Goal: Connect with others: Connect with others

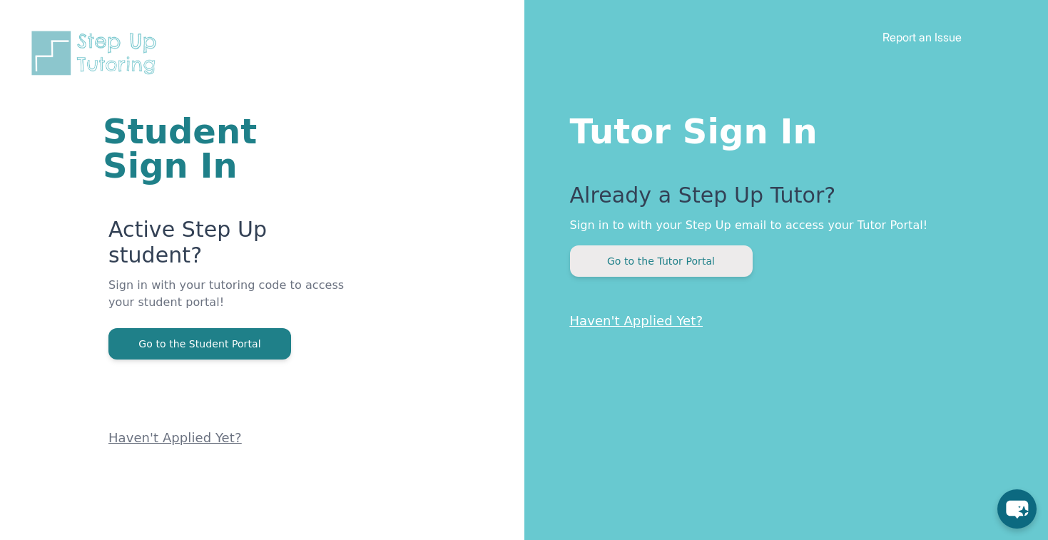
click at [645, 263] on button "Go to the Tutor Portal" at bounding box center [661, 260] width 183 height 31
click at [649, 253] on button "Go to the Tutor Portal" at bounding box center [661, 260] width 183 height 31
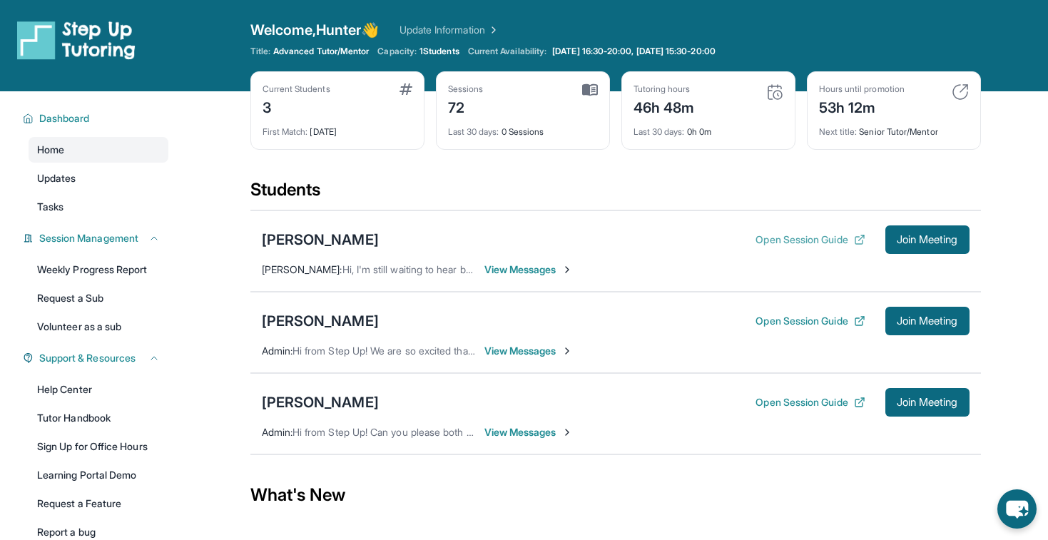
click at [791, 238] on button "Open Session Guide" at bounding box center [810, 240] width 109 height 14
click at [519, 263] on span "View Messages" at bounding box center [529, 270] width 89 height 14
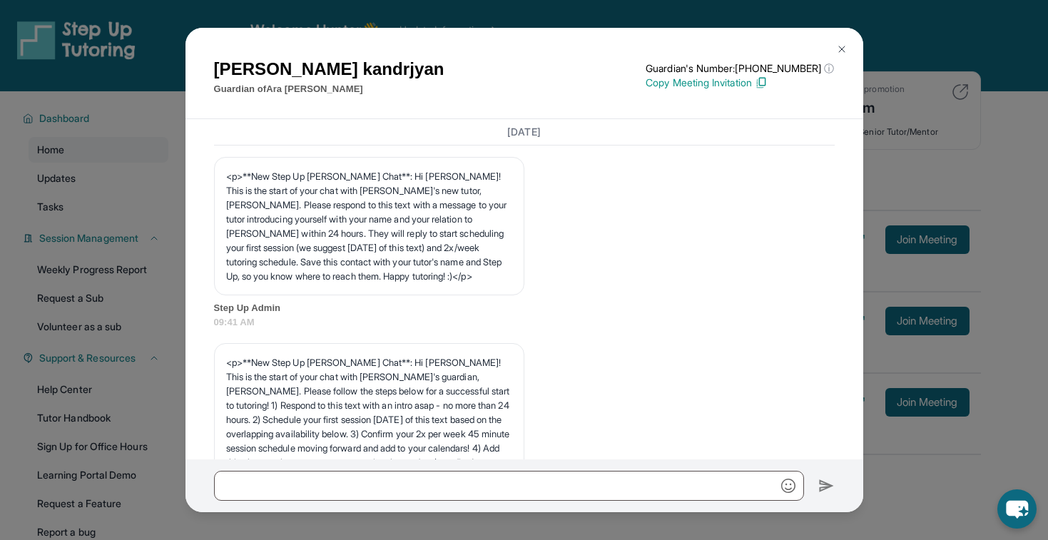
scroll to position [1965, 0]
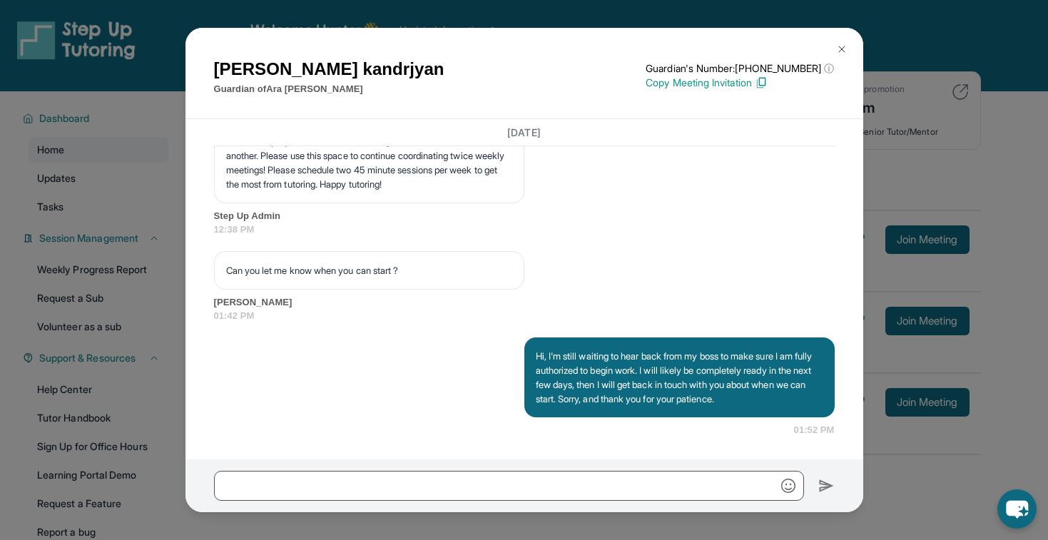
click at [846, 47] on img at bounding box center [841, 49] width 11 height 11
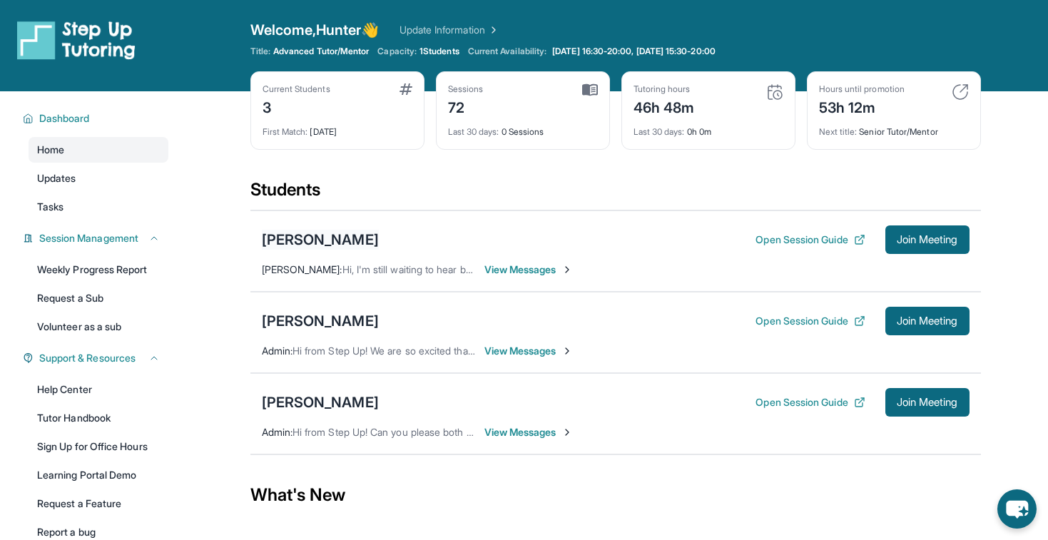
click at [309, 237] on div "[PERSON_NAME]" at bounding box center [320, 240] width 117 height 20
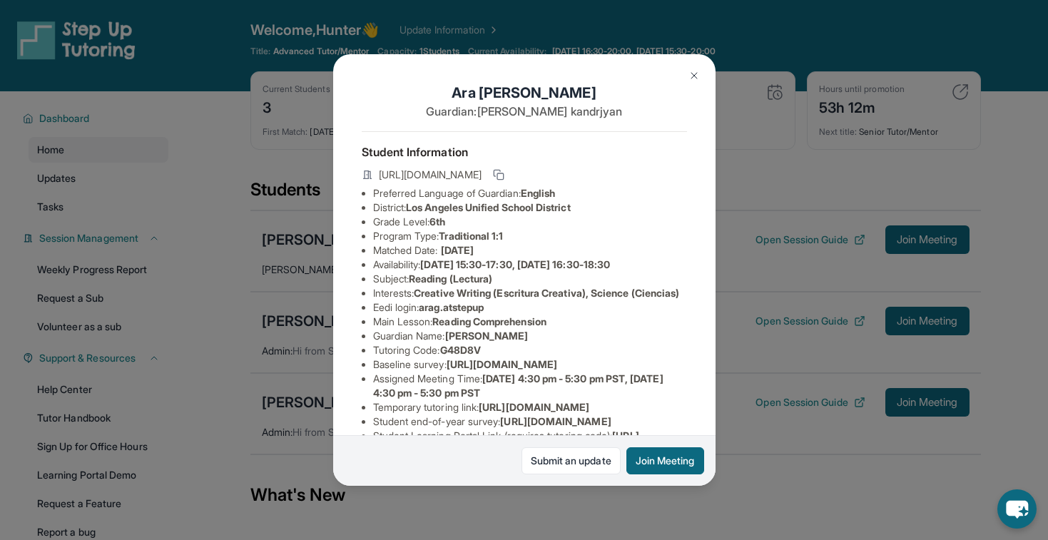
click at [694, 77] on img at bounding box center [694, 75] width 11 height 11
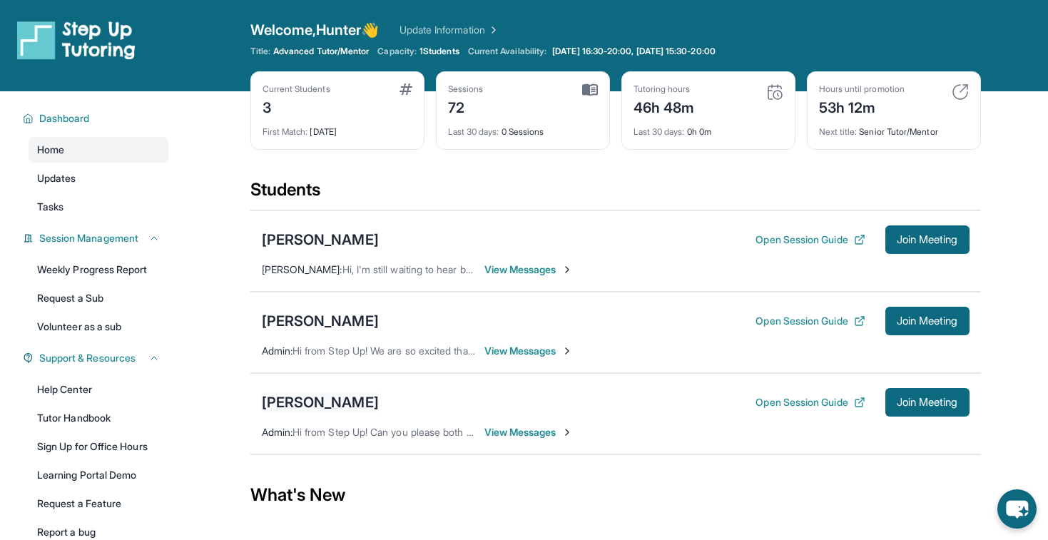
click at [345, 400] on div "[PERSON_NAME]" at bounding box center [320, 402] width 117 height 20
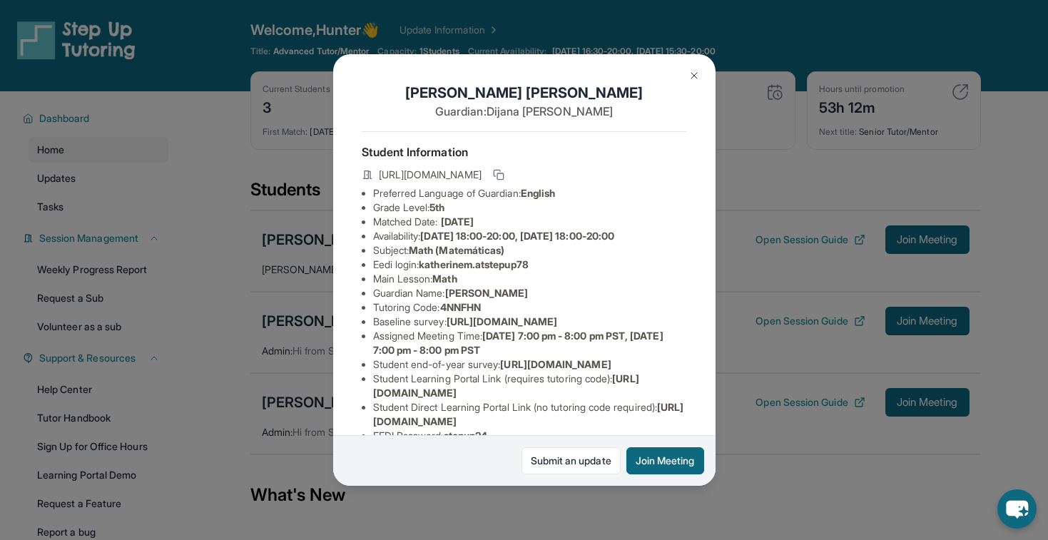
click at [695, 76] on img at bounding box center [694, 75] width 11 height 11
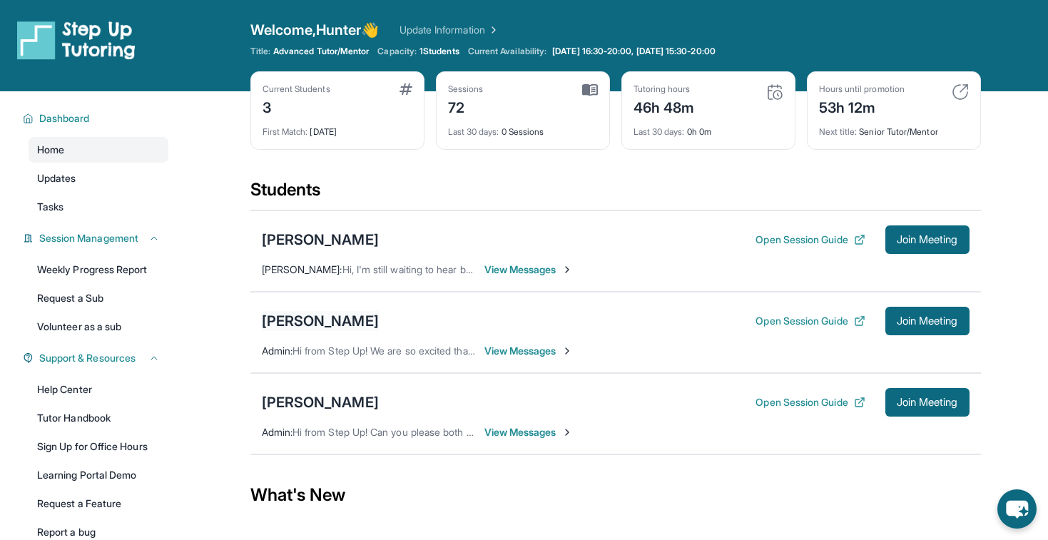
click at [285, 323] on div "[PERSON_NAME]" at bounding box center [320, 321] width 117 height 20
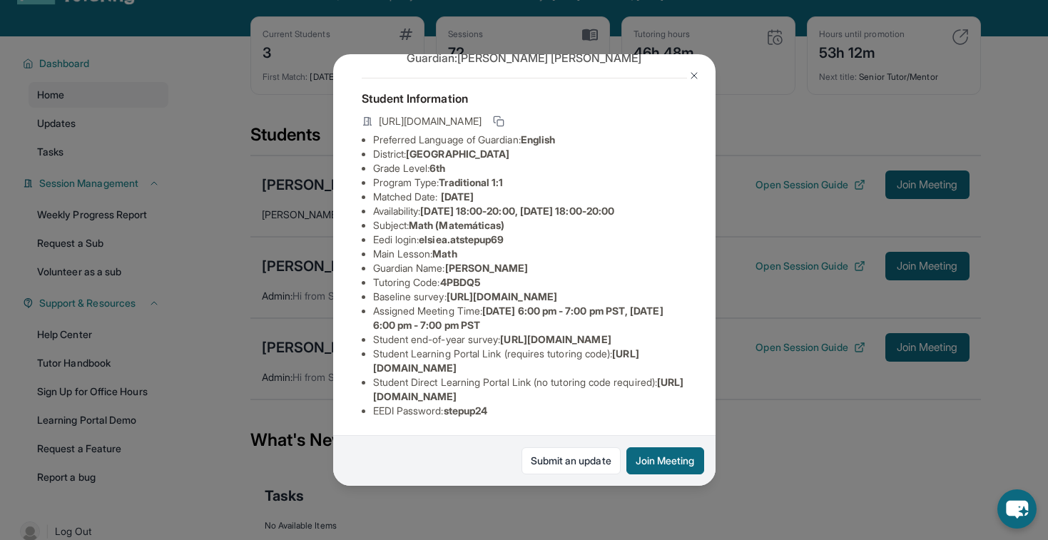
scroll to position [113, 0]
click at [694, 83] on button at bounding box center [694, 75] width 29 height 29
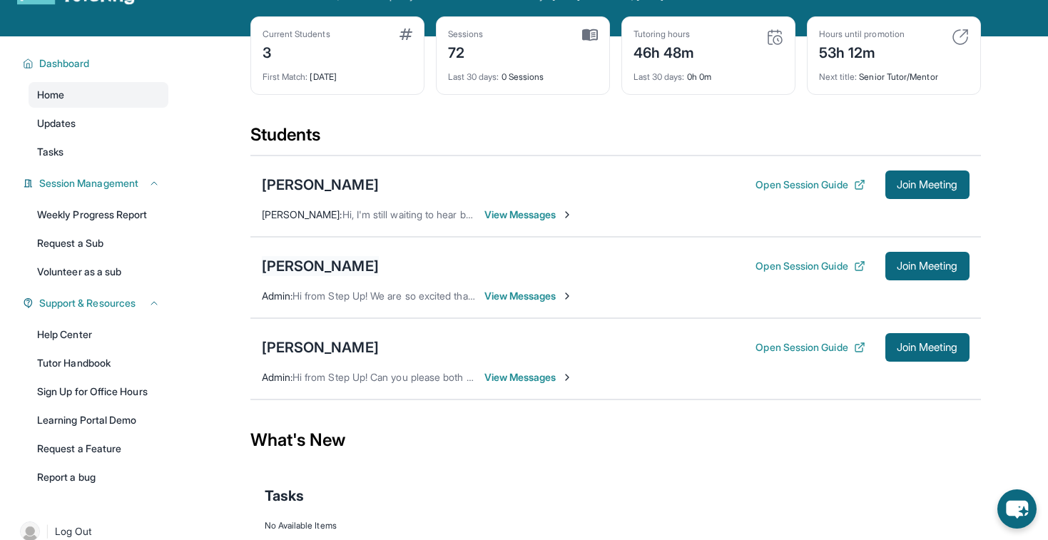
click at [308, 262] on div "[PERSON_NAME]" at bounding box center [320, 266] width 117 height 20
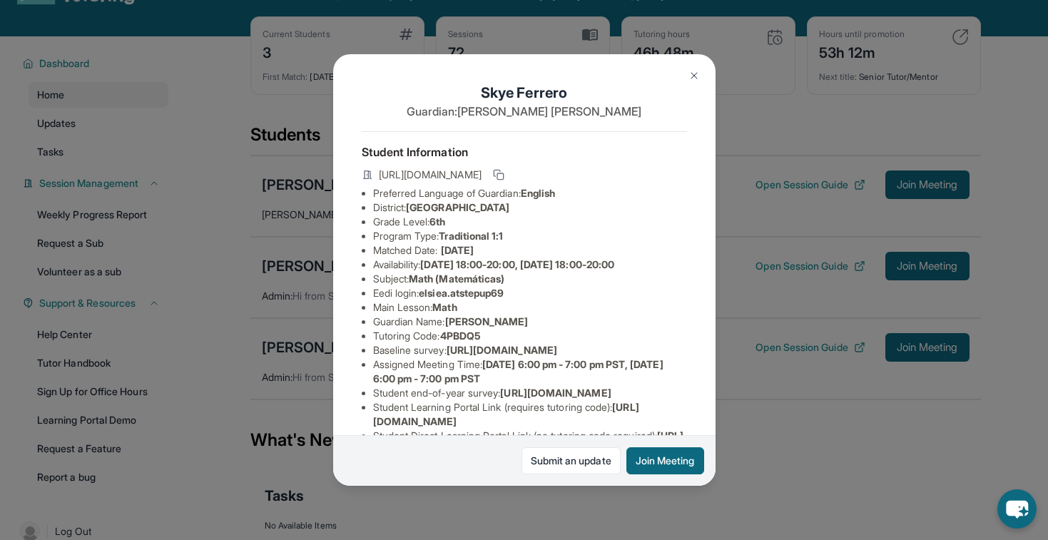
scroll to position [0, 0]
click at [694, 74] on img at bounding box center [694, 75] width 11 height 11
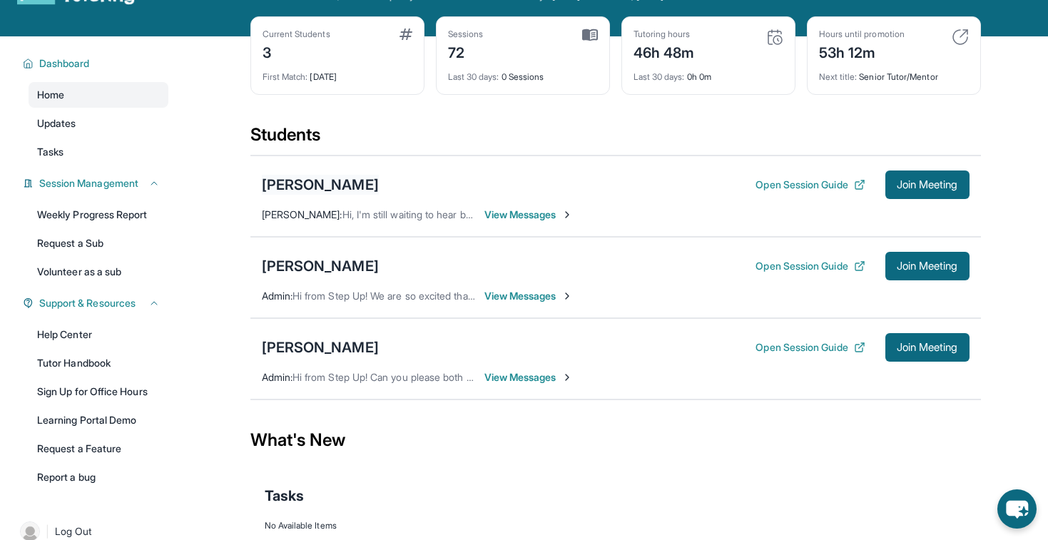
click at [315, 183] on div "[PERSON_NAME]" at bounding box center [320, 185] width 117 height 20
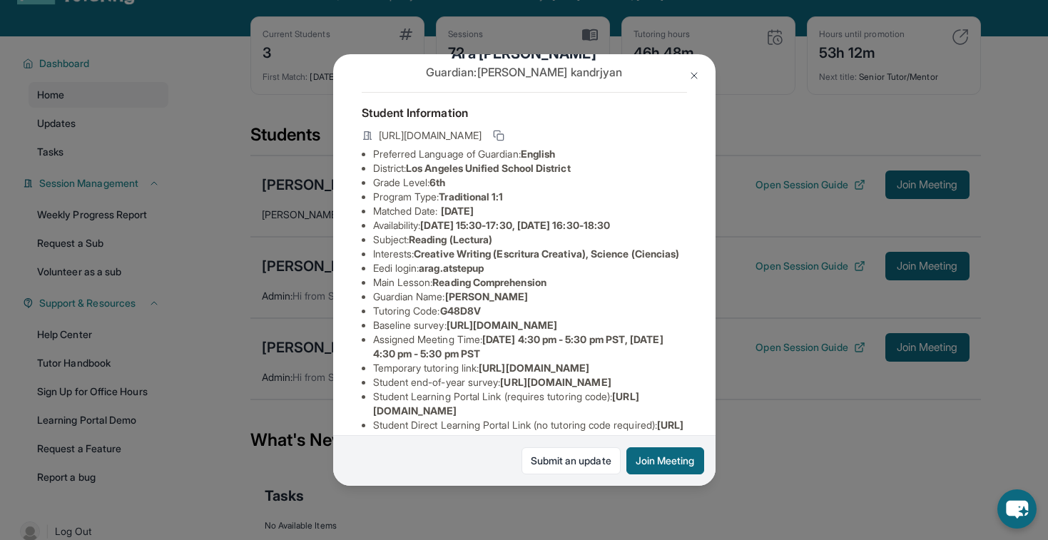
scroll to position [40, 0]
click at [694, 77] on img at bounding box center [694, 75] width 11 height 11
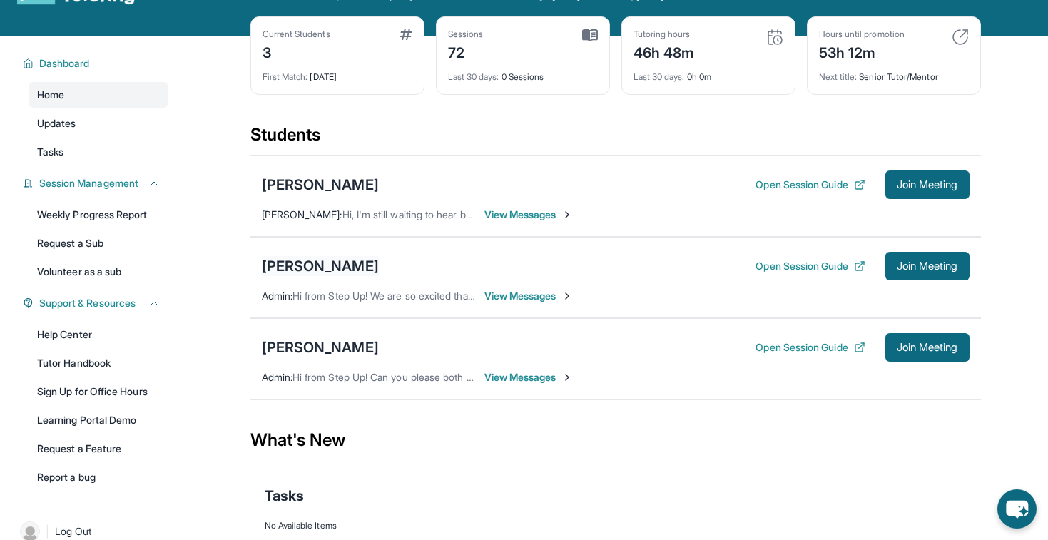
click at [323, 259] on div "[PERSON_NAME]" at bounding box center [320, 266] width 117 height 20
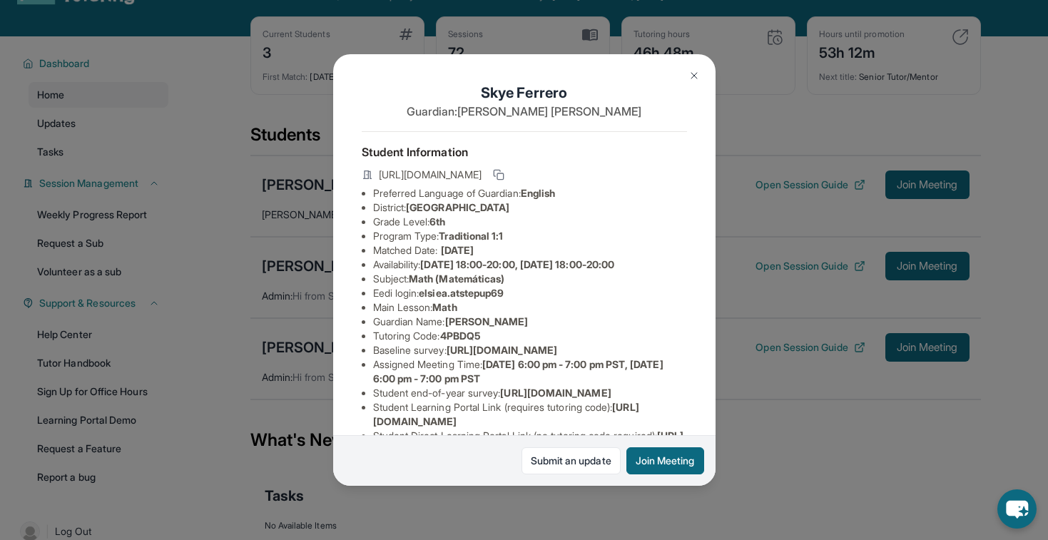
scroll to position [0, 0]
click at [694, 78] on img at bounding box center [694, 75] width 11 height 11
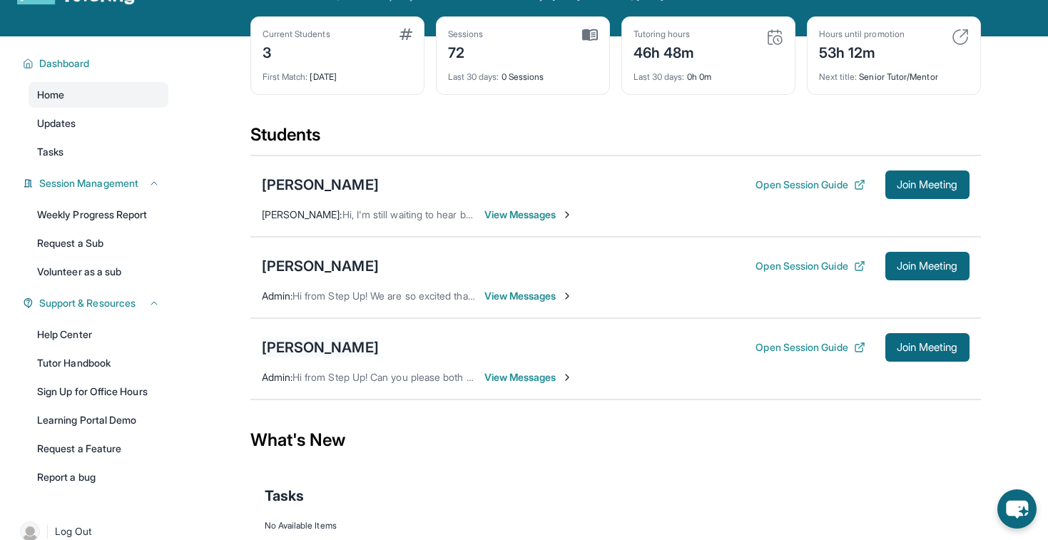
click at [326, 345] on div "[PERSON_NAME]" at bounding box center [320, 348] width 117 height 20
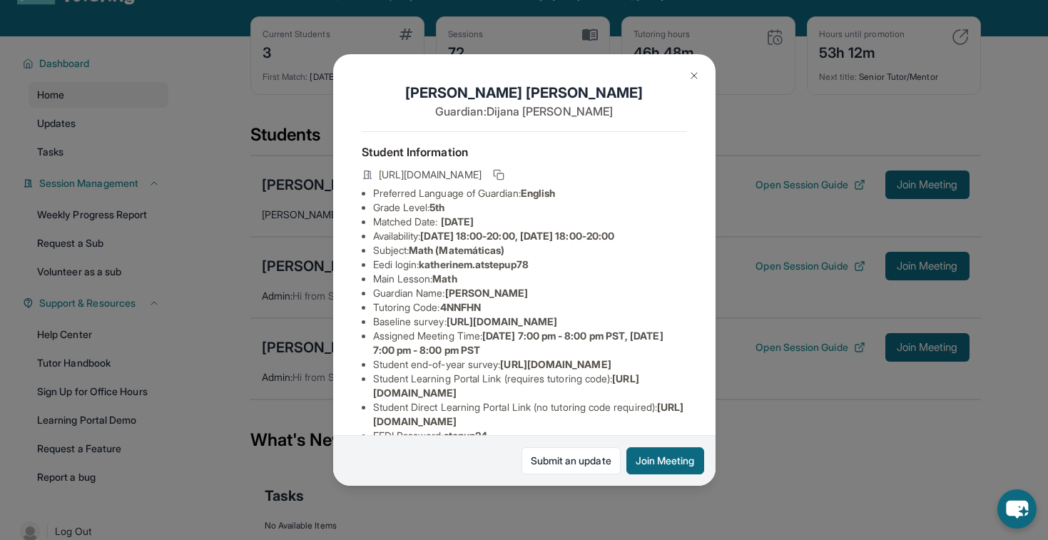
click at [684, 77] on button at bounding box center [694, 75] width 29 height 29
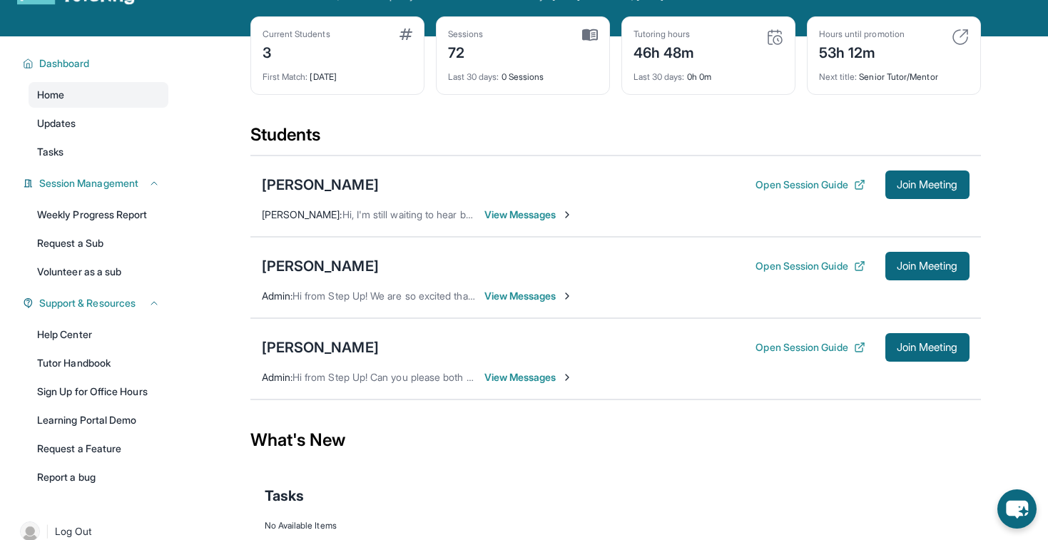
click at [324, 253] on div "[PERSON_NAME] Open Session Guide Join Meeting" at bounding box center [616, 266] width 708 height 29
click at [324, 260] on div "[PERSON_NAME]" at bounding box center [320, 266] width 117 height 20
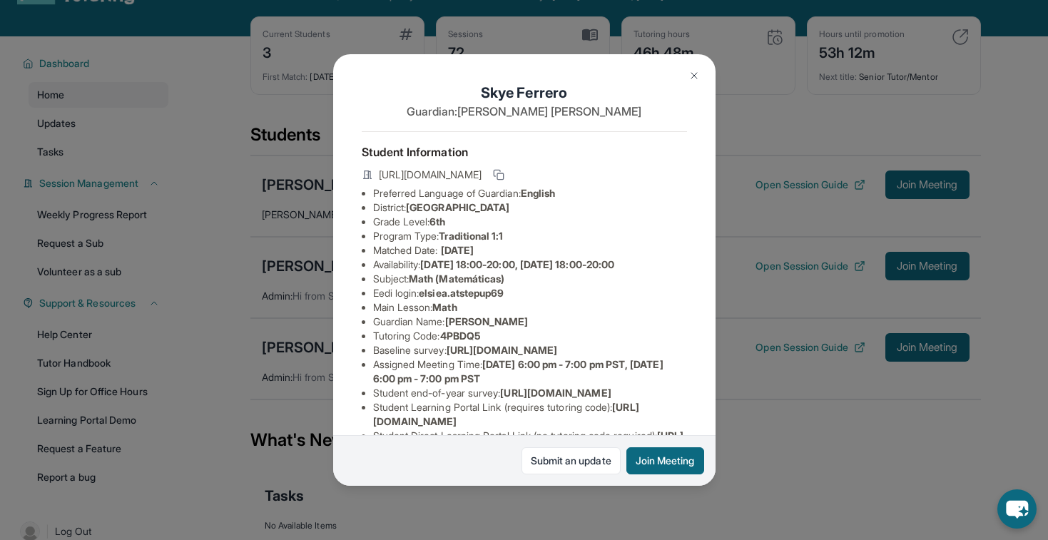
click at [699, 76] on img at bounding box center [694, 75] width 11 height 11
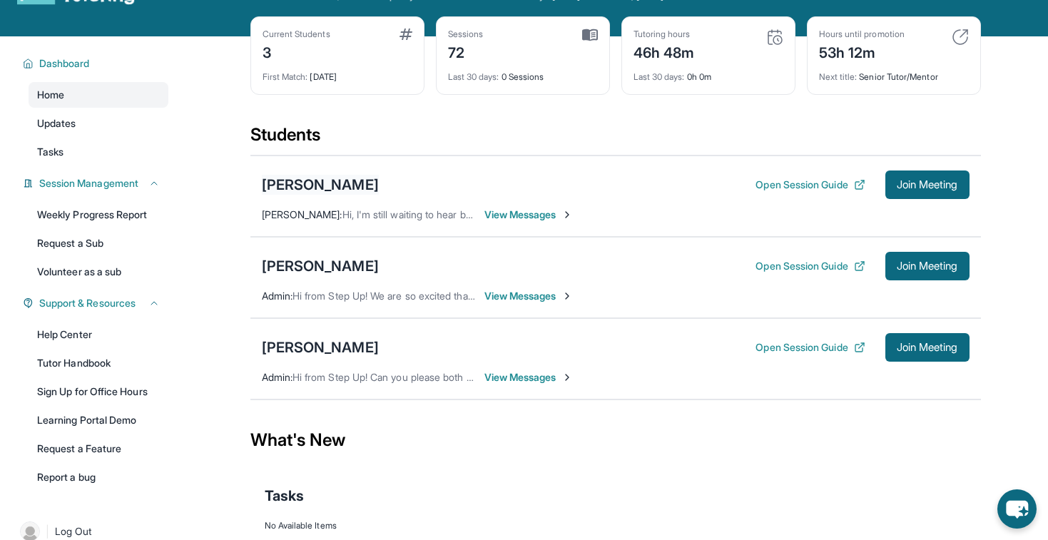
click at [329, 179] on div "[PERSON_NAME]" at bounding box center [320, 185] width 117 height 20
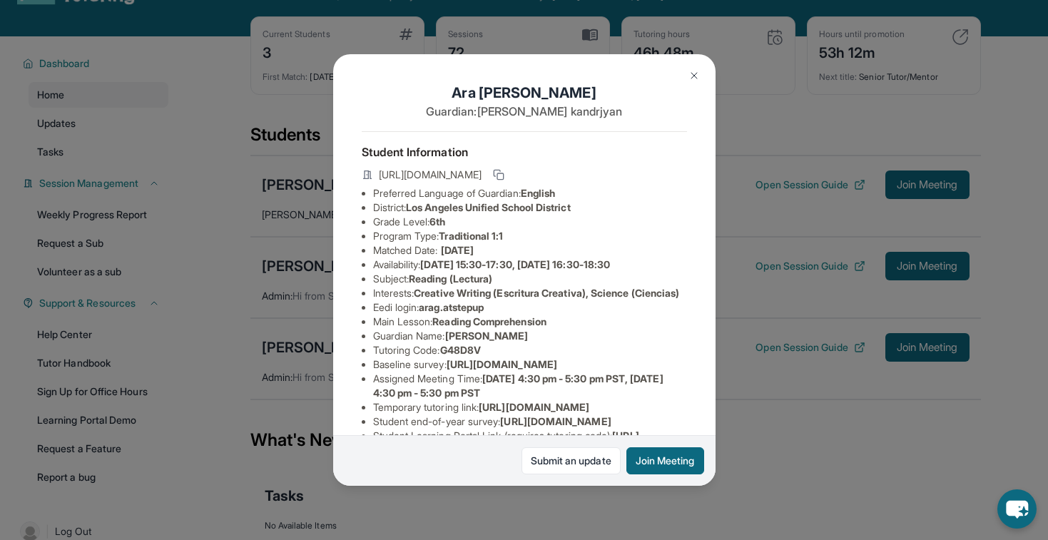
click at [694, 74] on img at bounding box center [694, 75] width 11 height 11
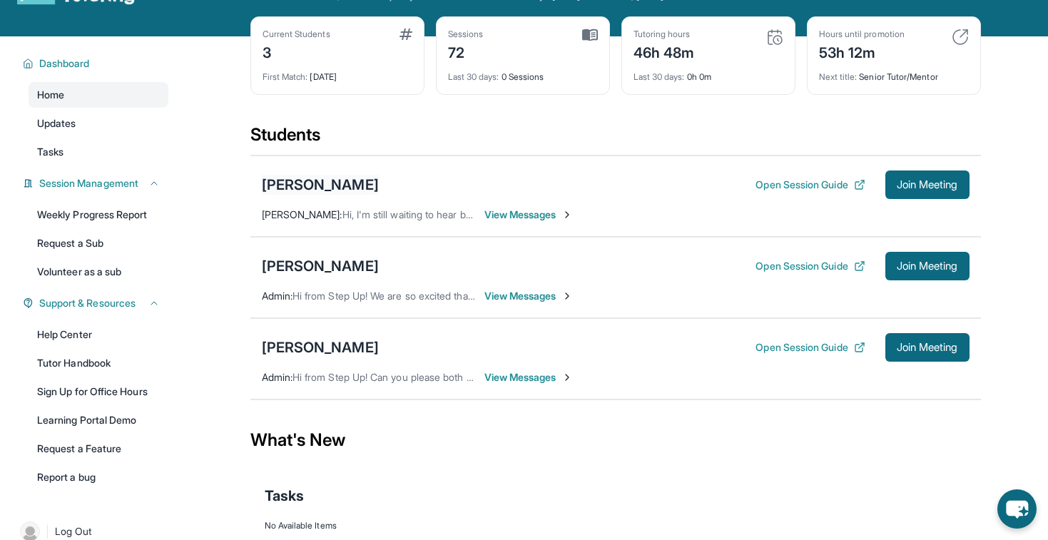
click at [311, 178] on div "[PERSON_NAME]" at bounding box center [320, 185] width 117 height 20
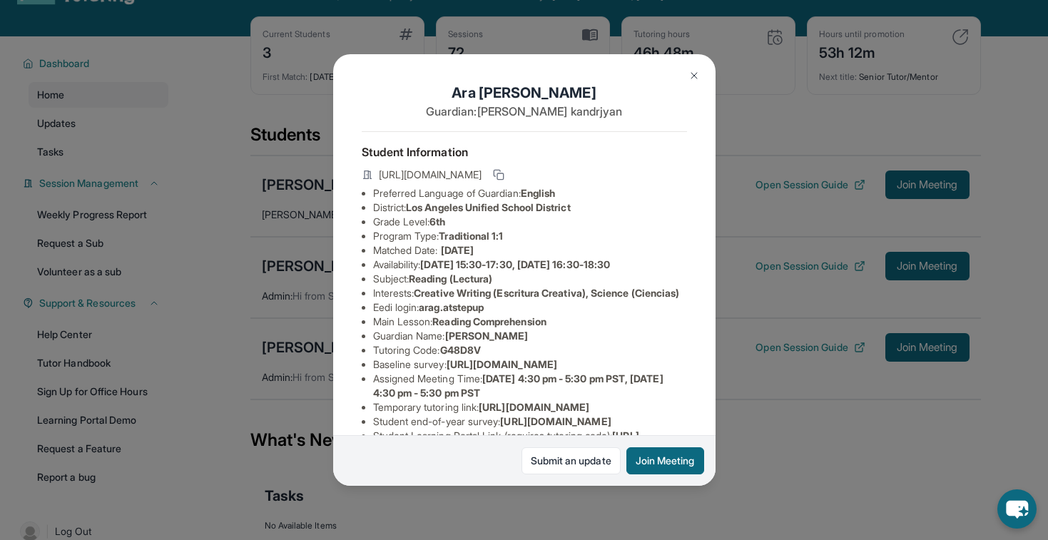
scroll to position [21, 0]
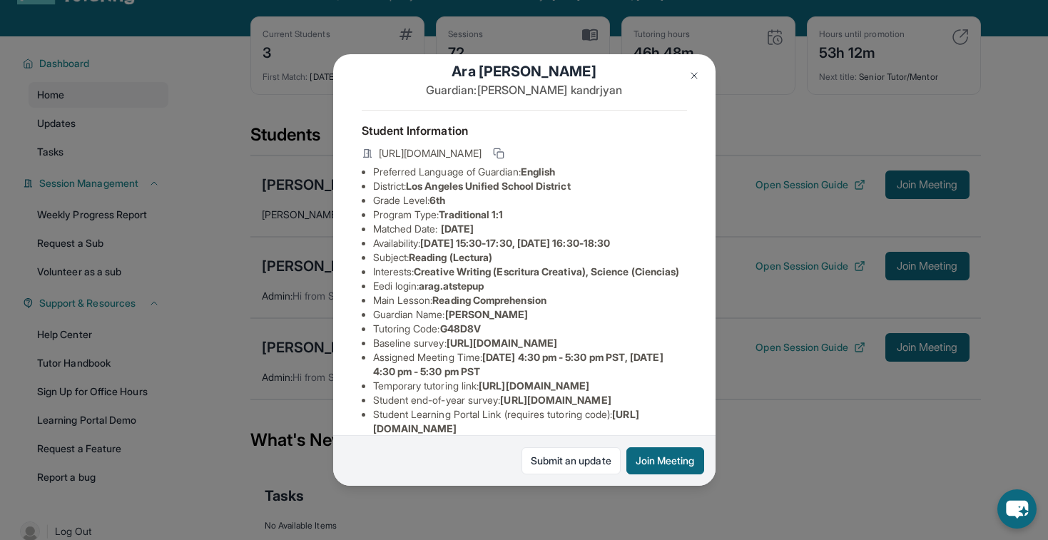
click at [689, 75] on img at bounding box center [694, 75] width 11 height 11
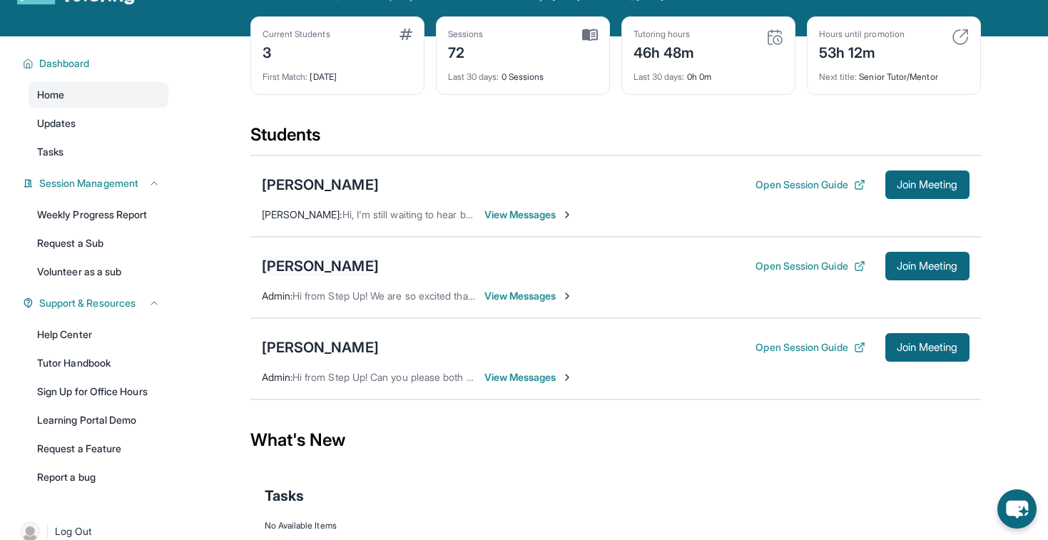
click at [310, 260] on div "[PERSON_NAME]" at bounding box center [320, 266] width 117 height 20
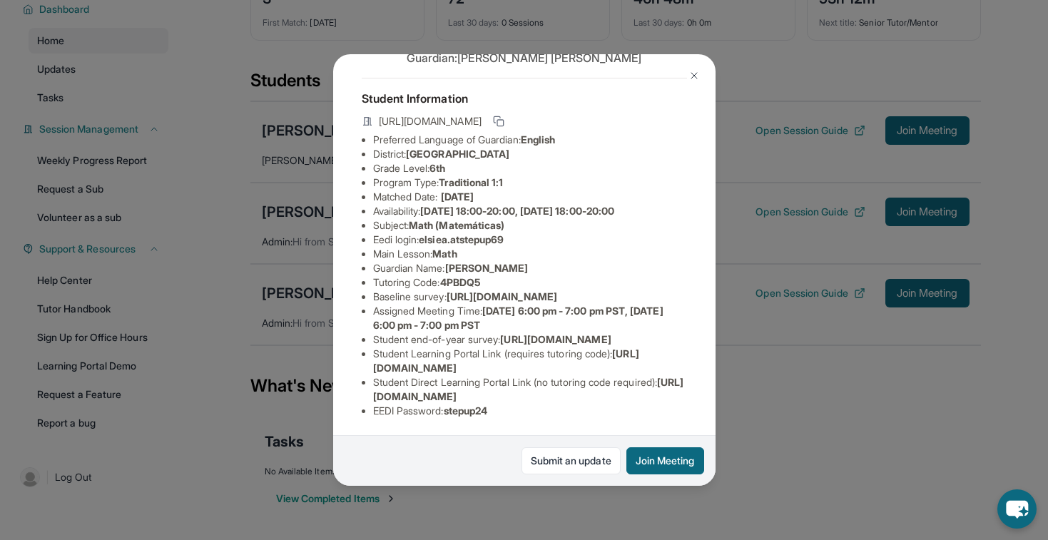
scroll to position [153, 0]
click at [689, 76] on img at bounding box center [694, 75] width 11 height 11
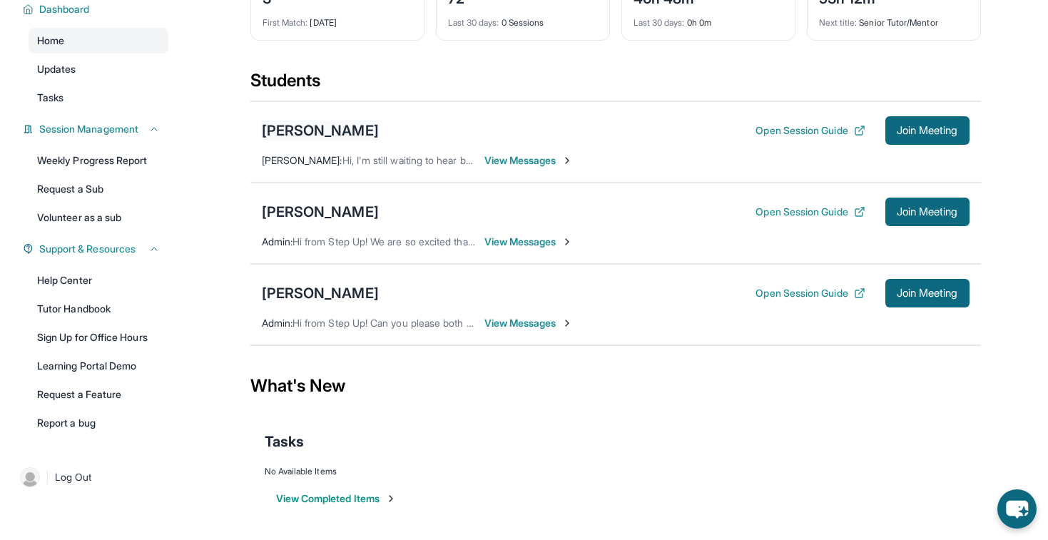
click at [321, 132] on div "[PERSON_NAME]" at bounding box center [320, 131] width 117 height 20
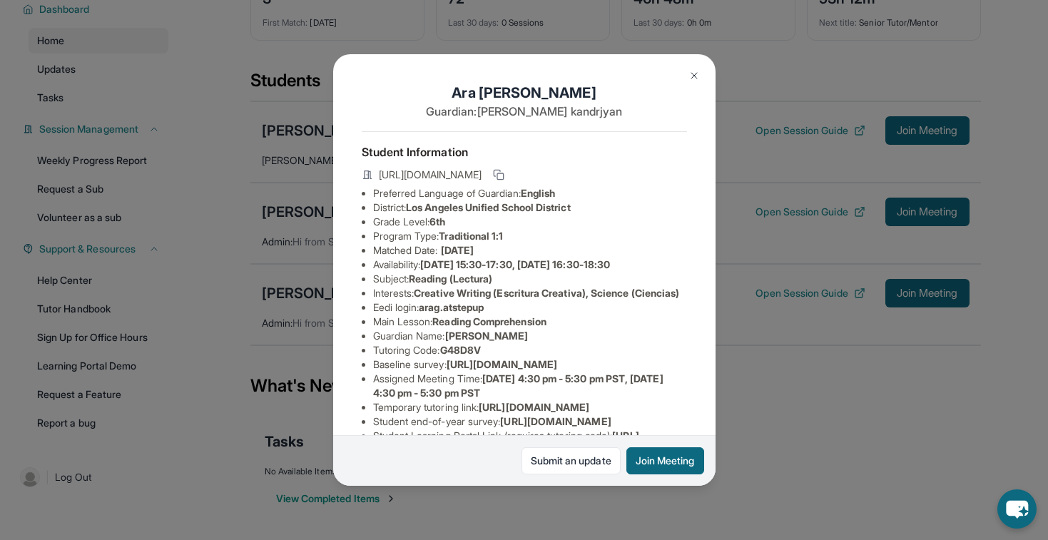
click at [691, 79] on img at bounding box center [694, 75] width 11 height 11
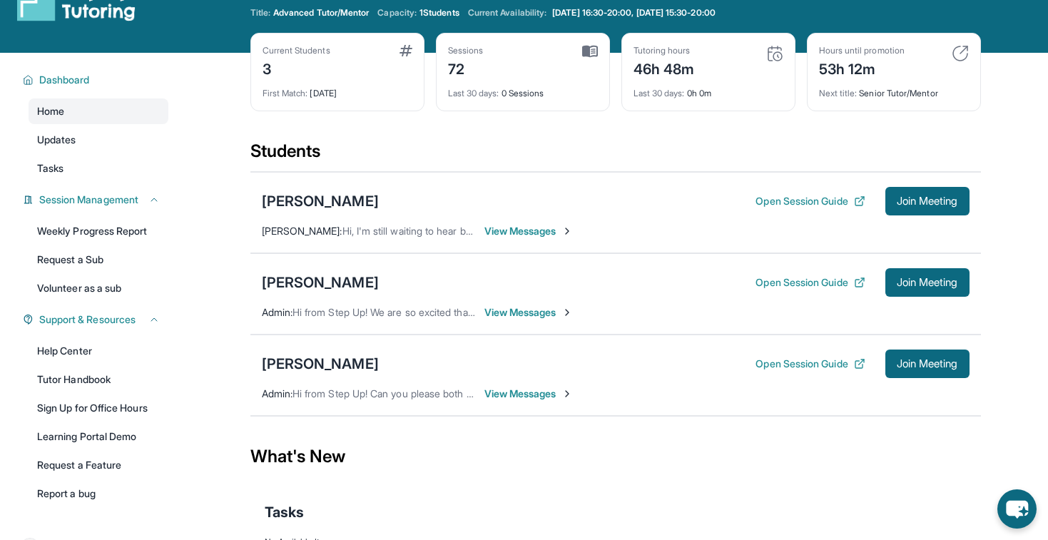
scroll to position [36, 0]
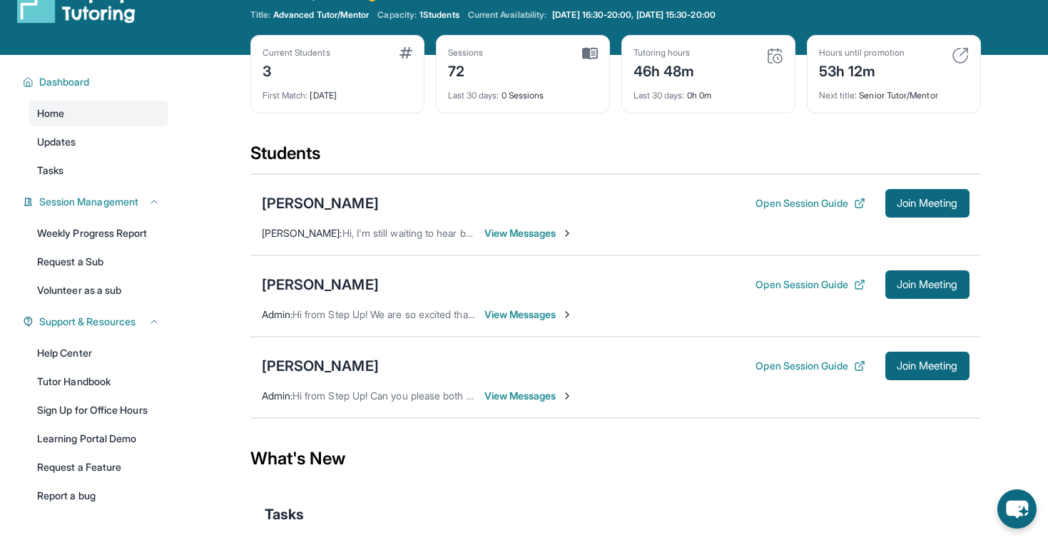
click at [320, 205] on div "[PERSON_NAME]" at bounding box center [320, 203] width 117 height 20
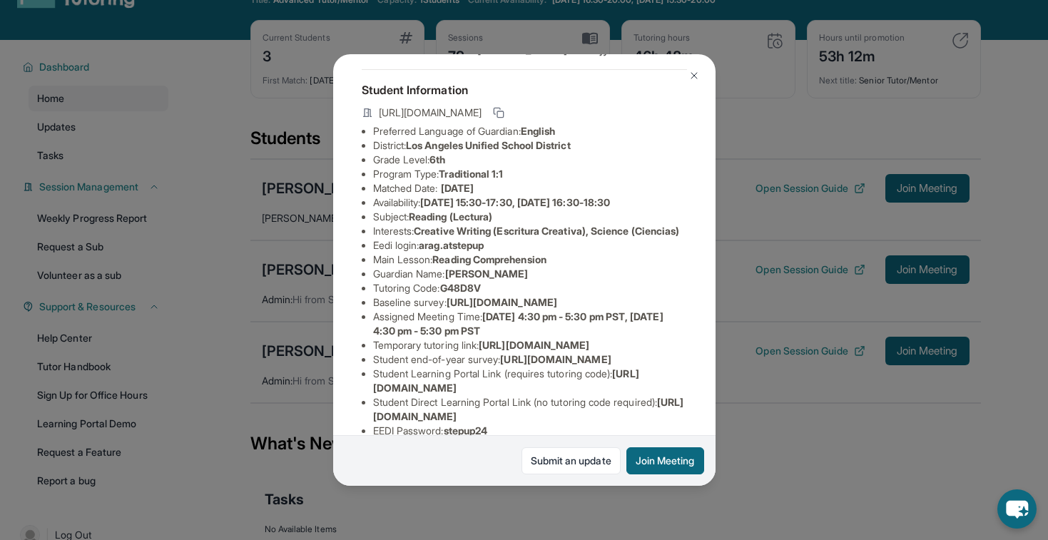
scroll to position [52, 0]
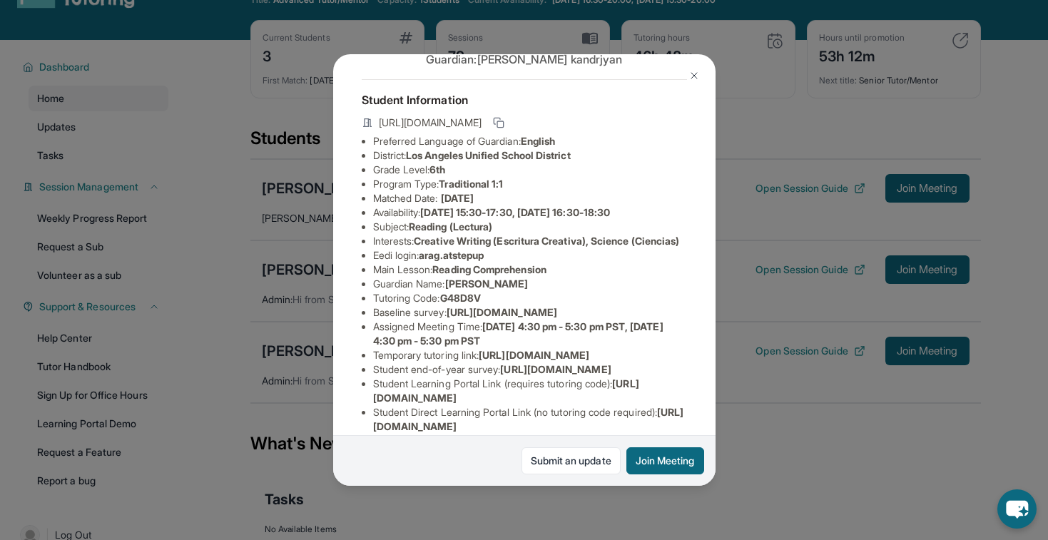
click at [691, 78] on img at bounding box center [694, 75] width 11 height 11
